Goal: Task Accomplishment & Management: Manage account settings

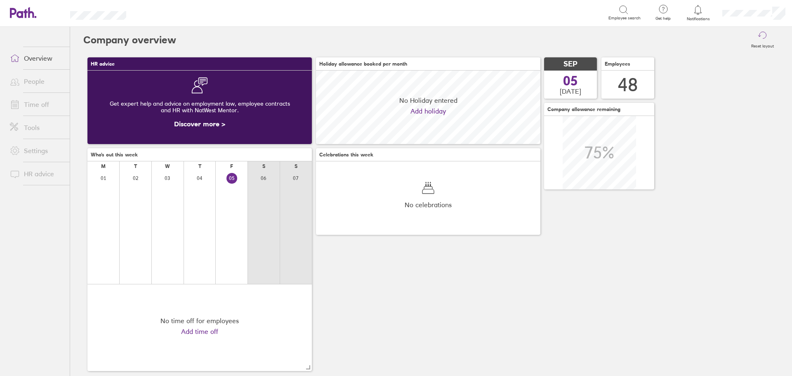
scroll to position [73, 224]
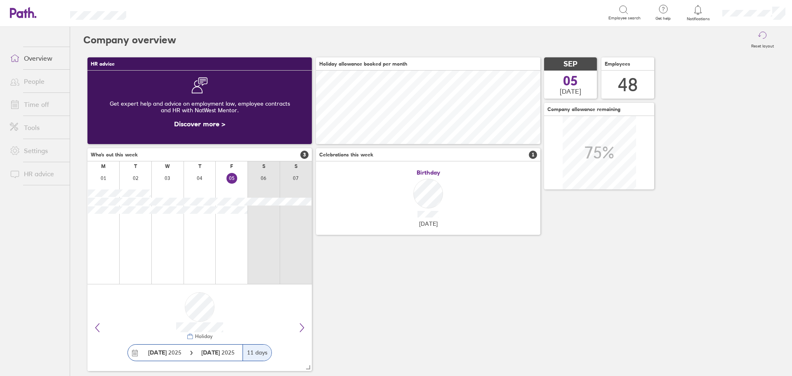
click at [37, 101] on link "Time off" at bounding box center [36, 104] width 66 height 16
